Goal: Find specific page/section: Find specific page/section

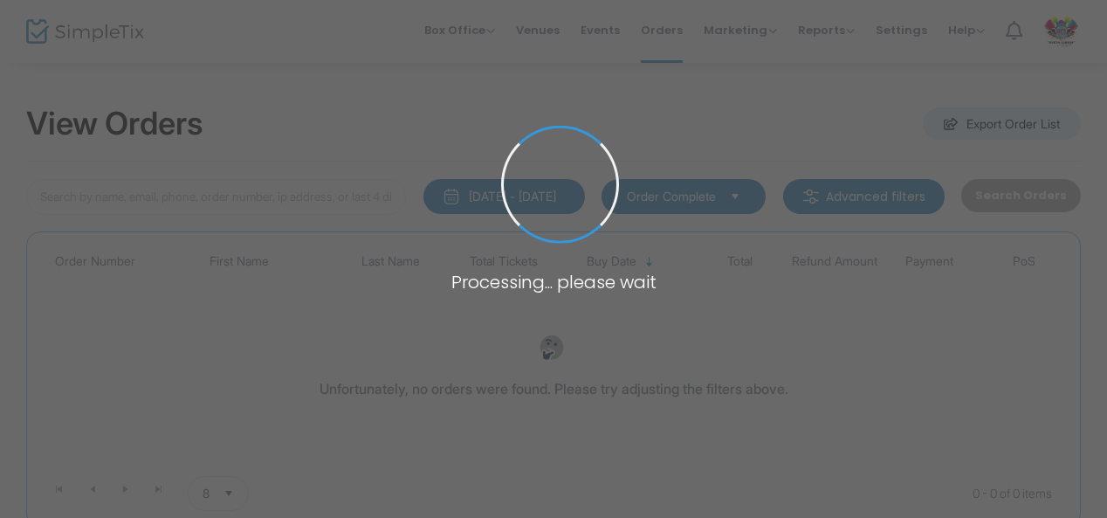
type input "H-1068E59A-F"
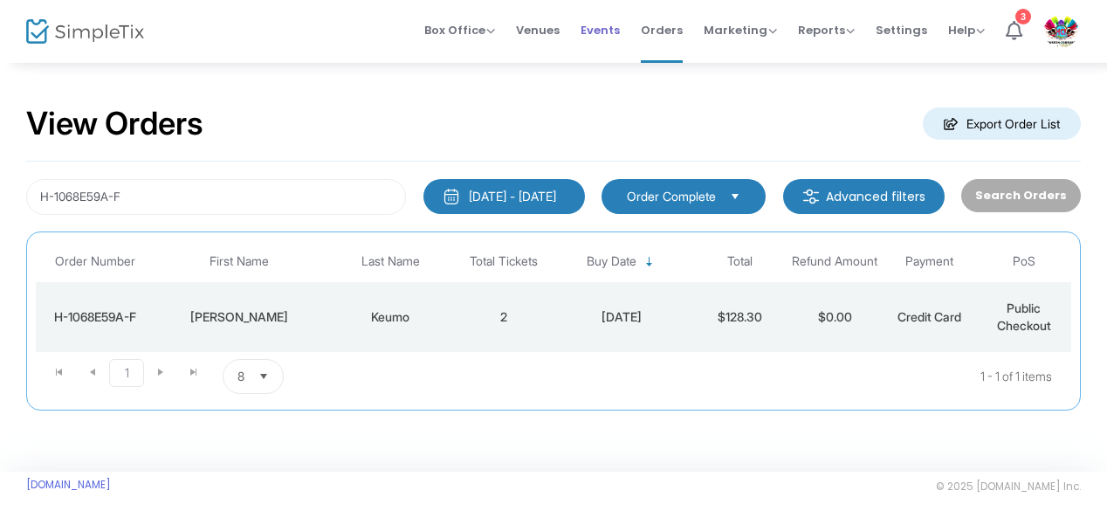
click at [601, 33] on span "Events" at bounding box center [599, 30] width 39 height 45
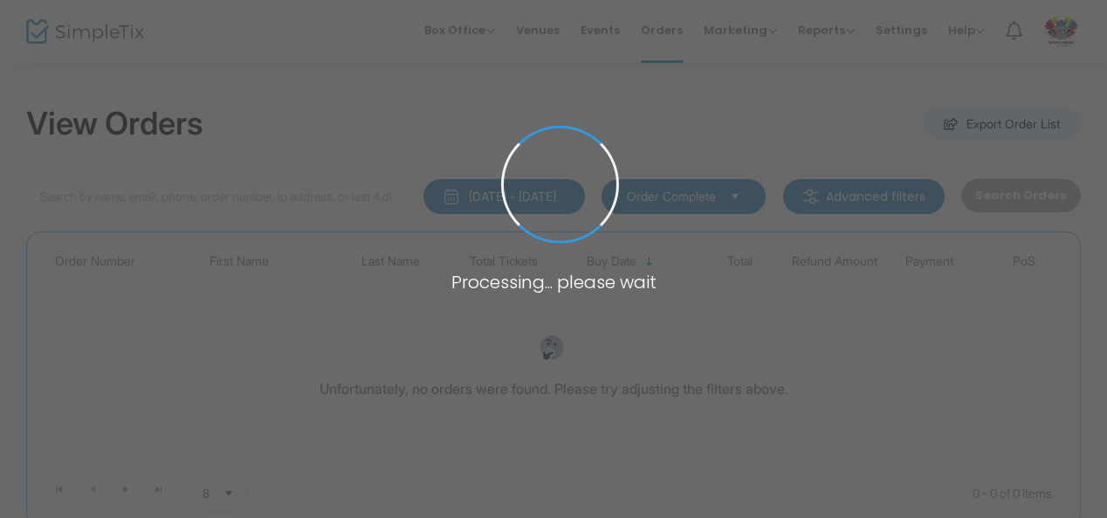
type input "H-1068E59A-F"
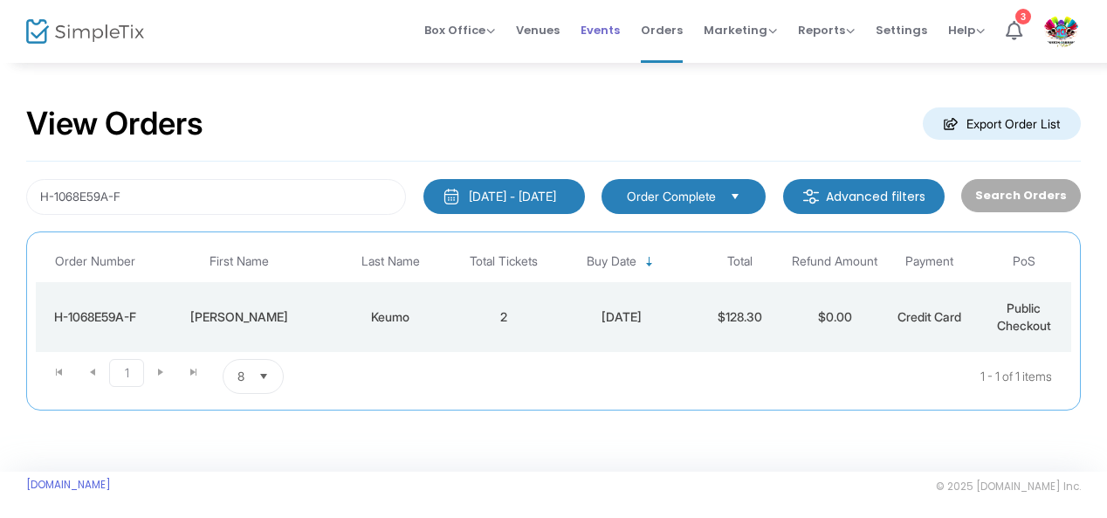
click at [601, 24] on span "Events" at bounding box center [599, 30] width 39 height 45
